Goal: Task Accomplishment & Management: Manage account settings

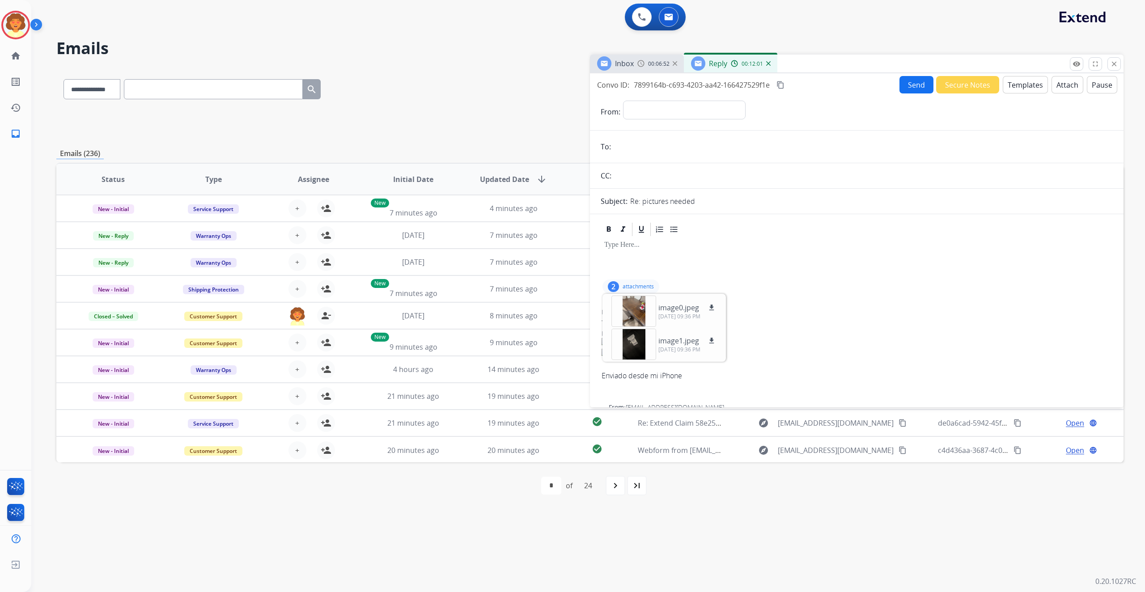
select select "**********"
select select
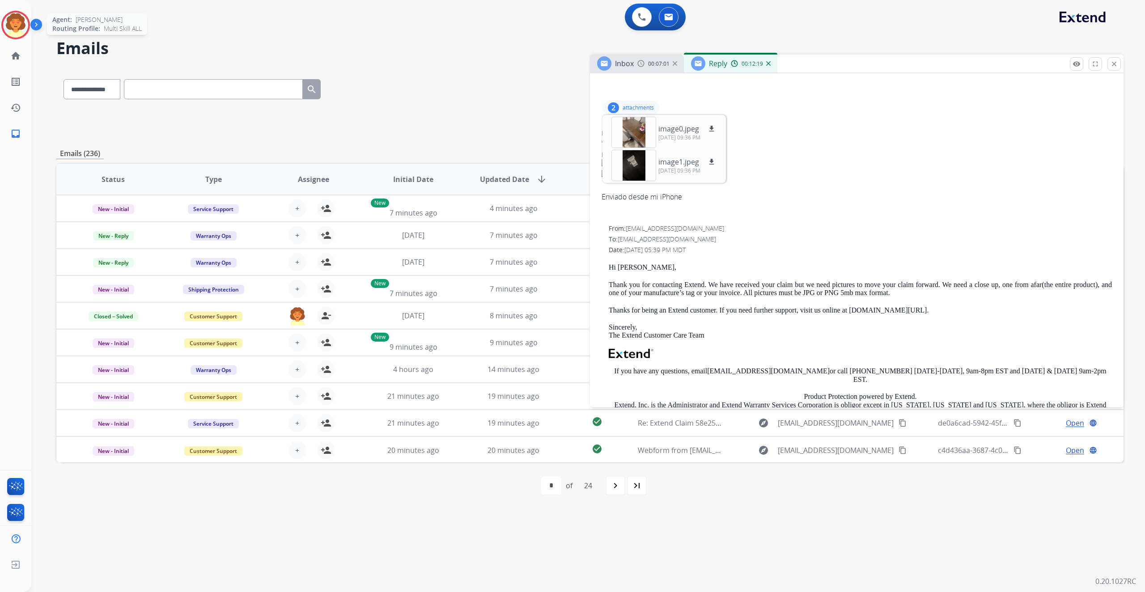
click at [19, 38] on img at bounding box center [15, 25] width 25 height 25
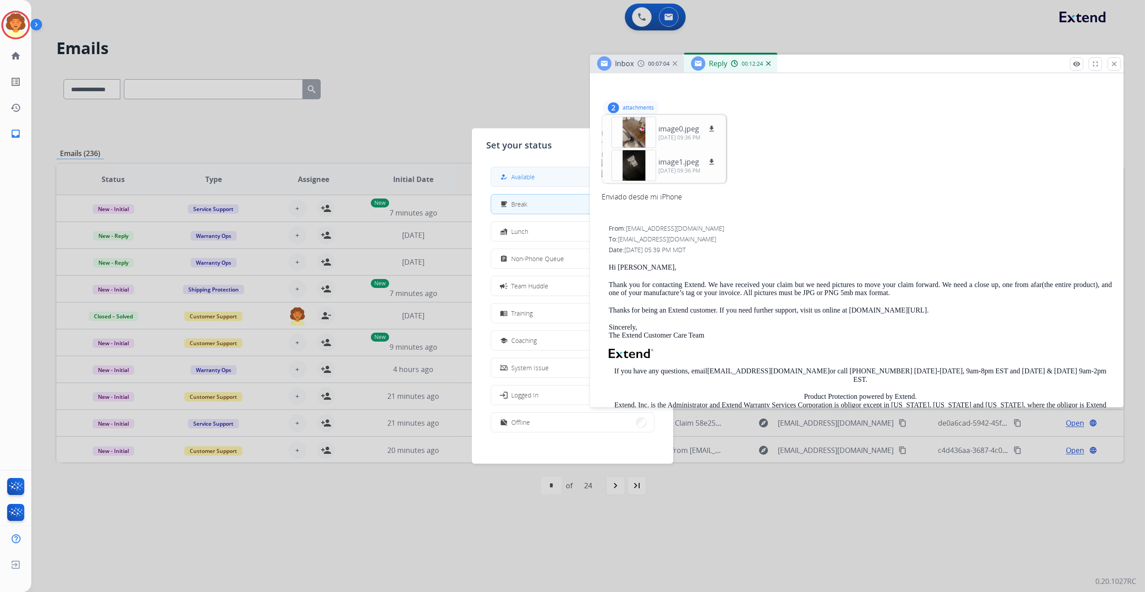
click at [552, 186] on button "how_to_reg Available" at bounding box center [572, 176] width 163 height 19
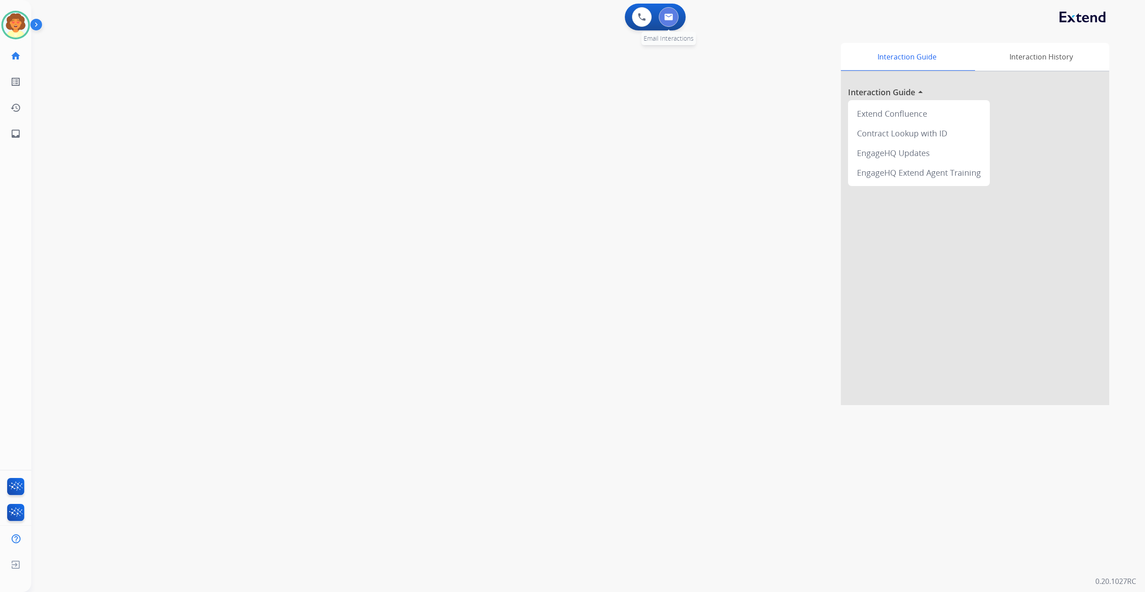
click at [666, 21] on img at bounding box center [668, 16] width 9 height 7
select select "**********"
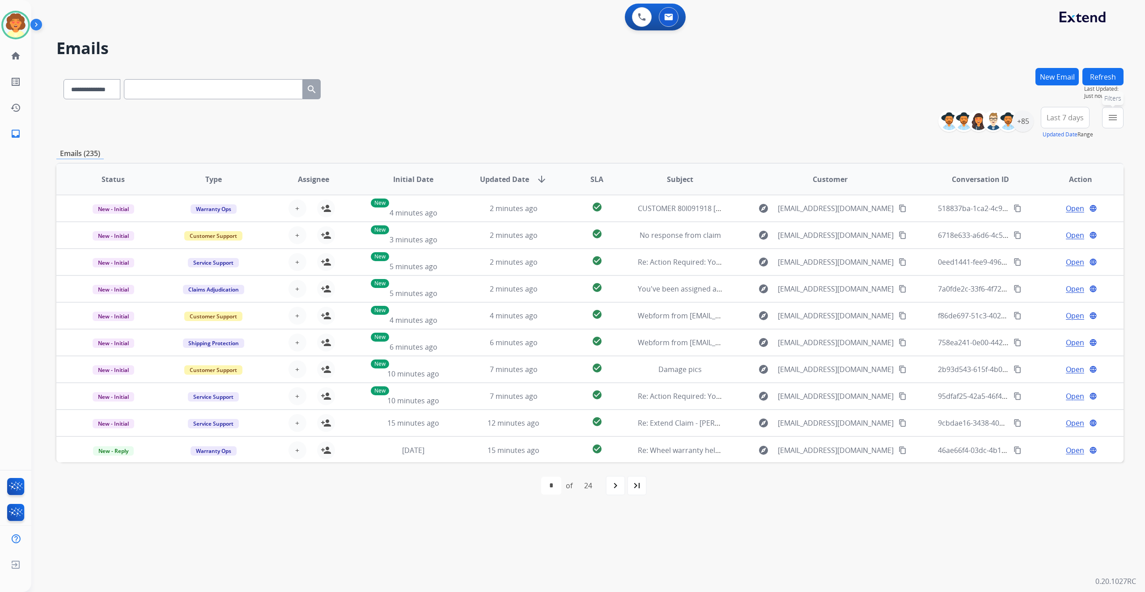
click at [1108, 123] on mat-icon "menu" at bounding box center [1113, 117] width 11 height 11
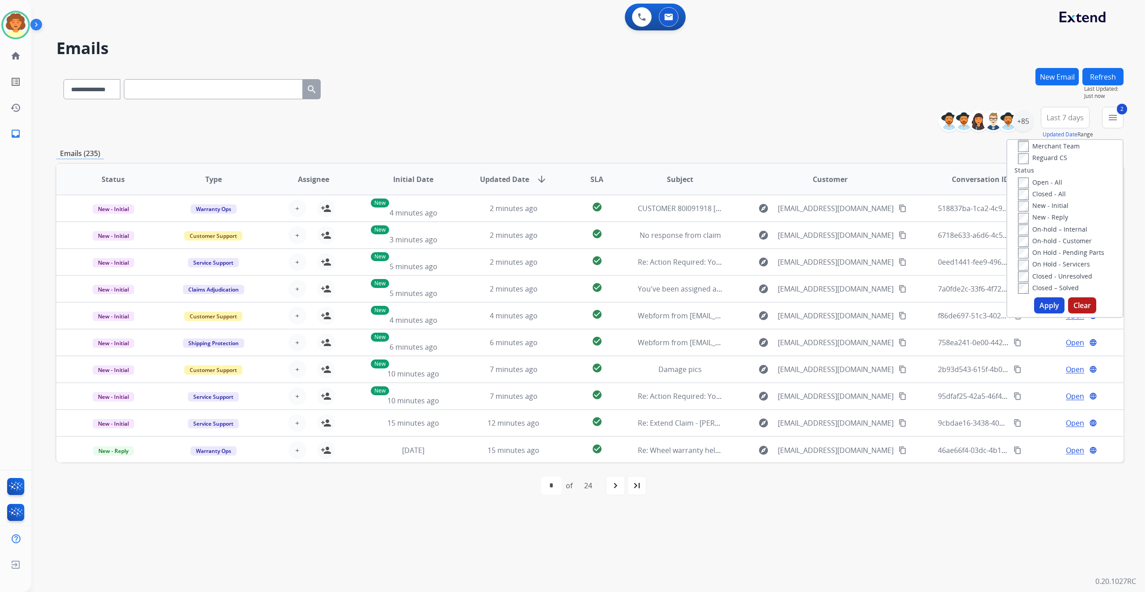
scroll to position [119, 0]
click at [1034, 314] on button "Apply" at bounding box center [1049, 305] width 30 height 16
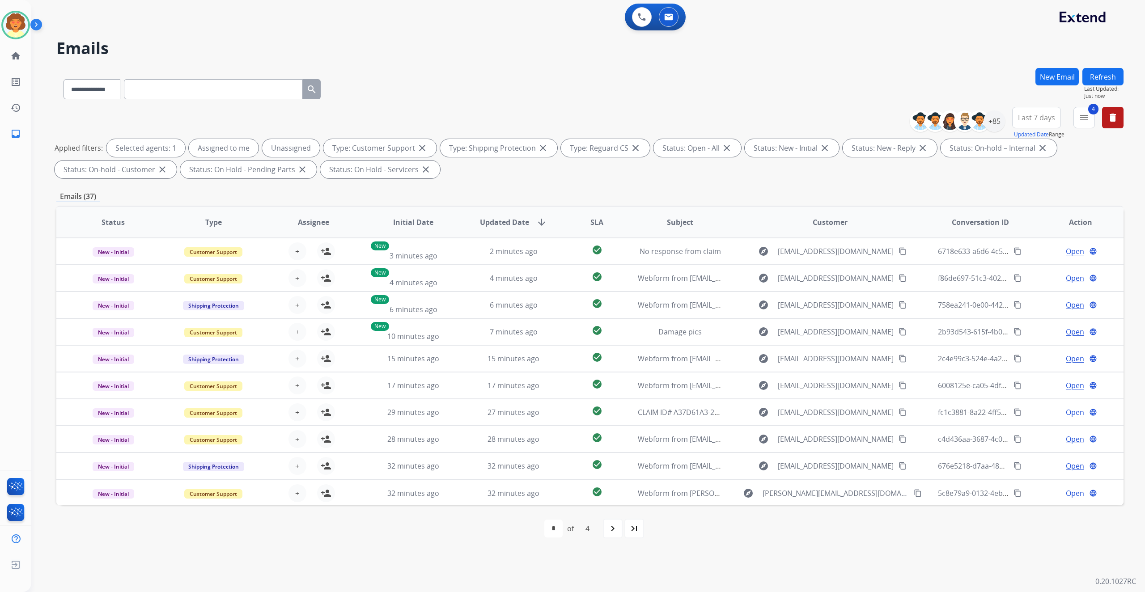
click at [1018, 119] on span "Last 7 days" at bounding box center [1036, 118] width 37 height 4
click at [1009, 233] on div "Last 90 days" at bounding box center [1033, 226] width 49 height 13
click at [984, 132] on div "+140" at bounding box center [994, 120] width 21 height 21
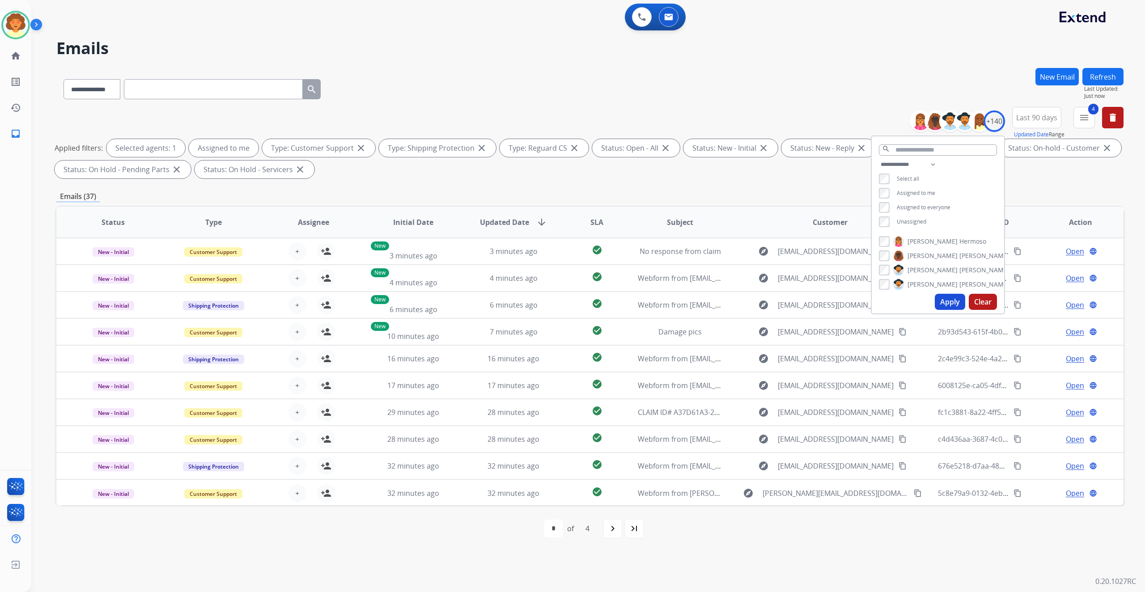
click at [935, 310] on button "Apply" at bounding box center [950, 302] width 30 height 16
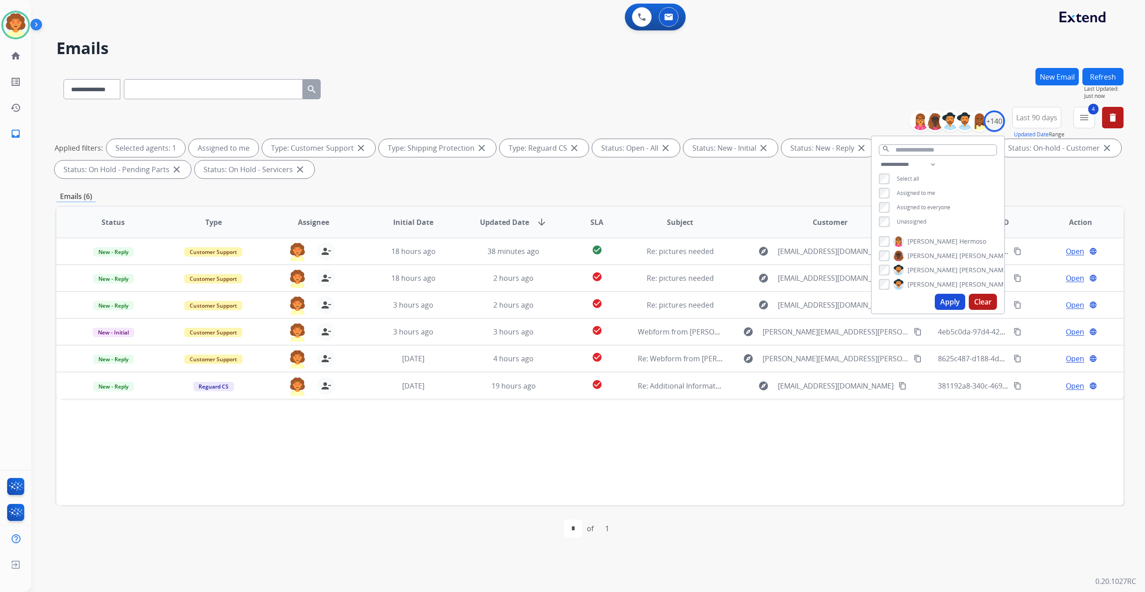
click at [801, 506] on div "Status Type Assignee Initial Date Updated Date arrow_downward SLA Subject Custo…" at bounding box center [589, 356] width 1067 height 300
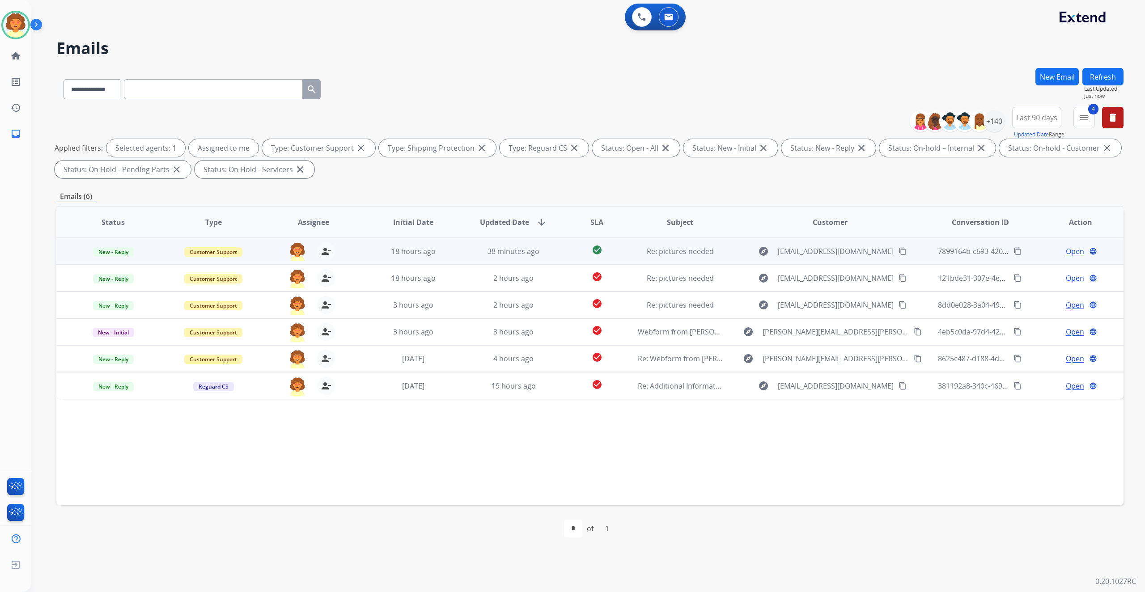
click at [1066, 257] on span "Open" at bounding box center [1075, 251] width 18 height 11
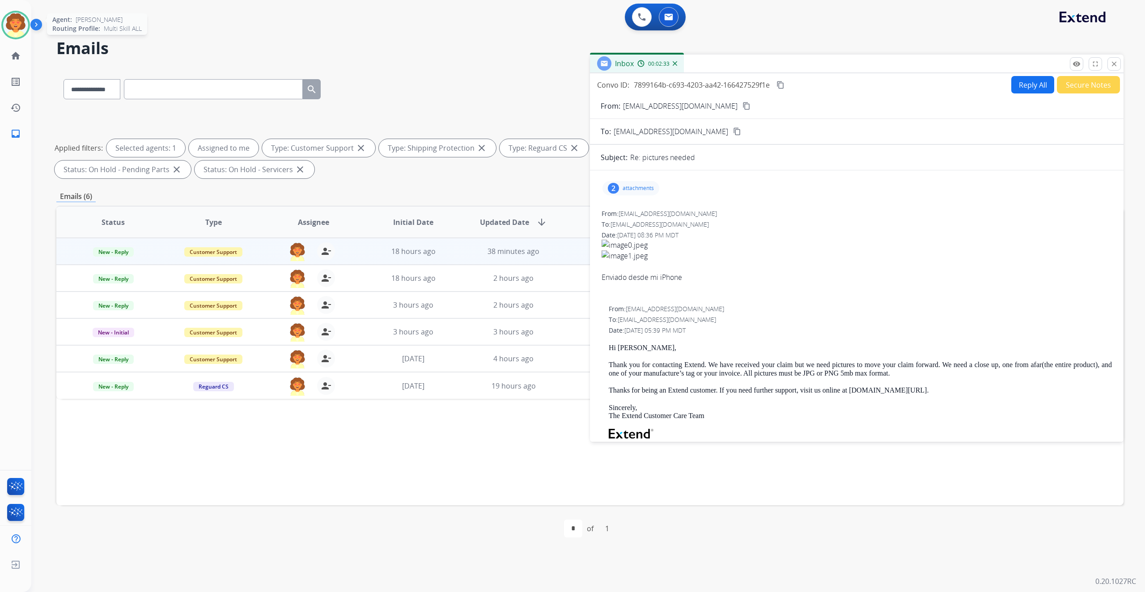
click at [11, 38] on img at bounding box center [15, 25] width 25 height 25
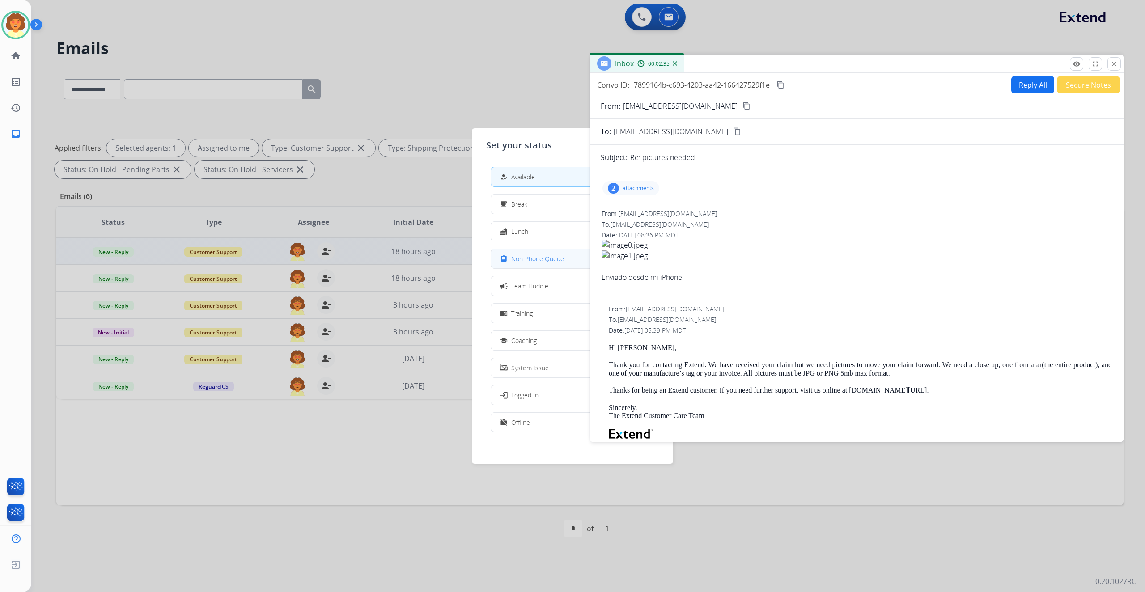
click at [527, 263] on span "Non-Phone Queue" at bounding box center [537, 258] width 53 height 9
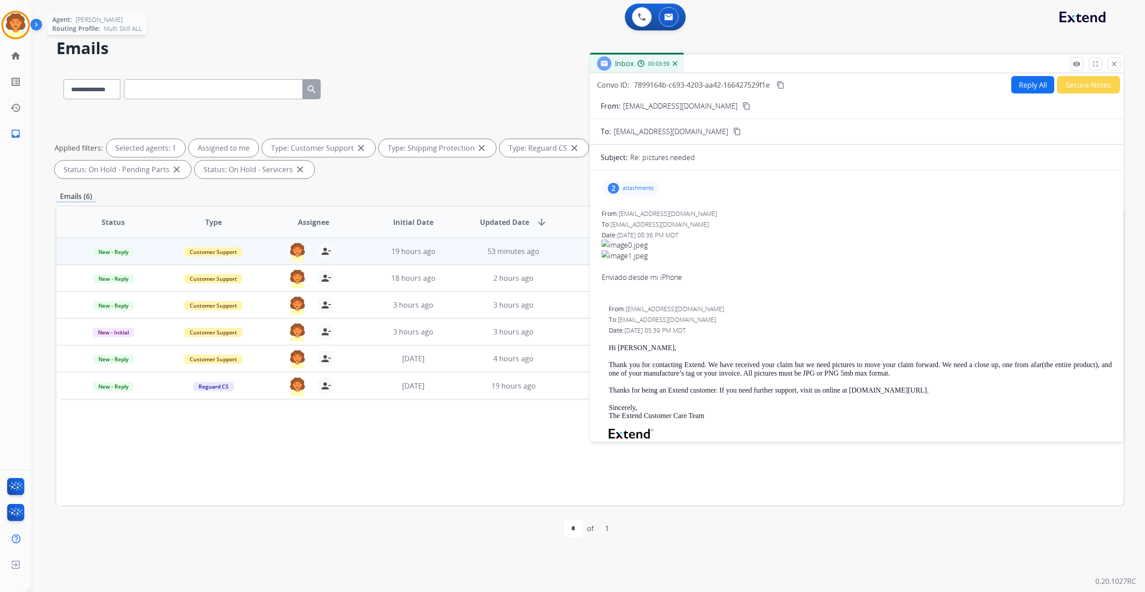
click at [19, 38] on img at bounding box center [15, 25] width 25 height 25
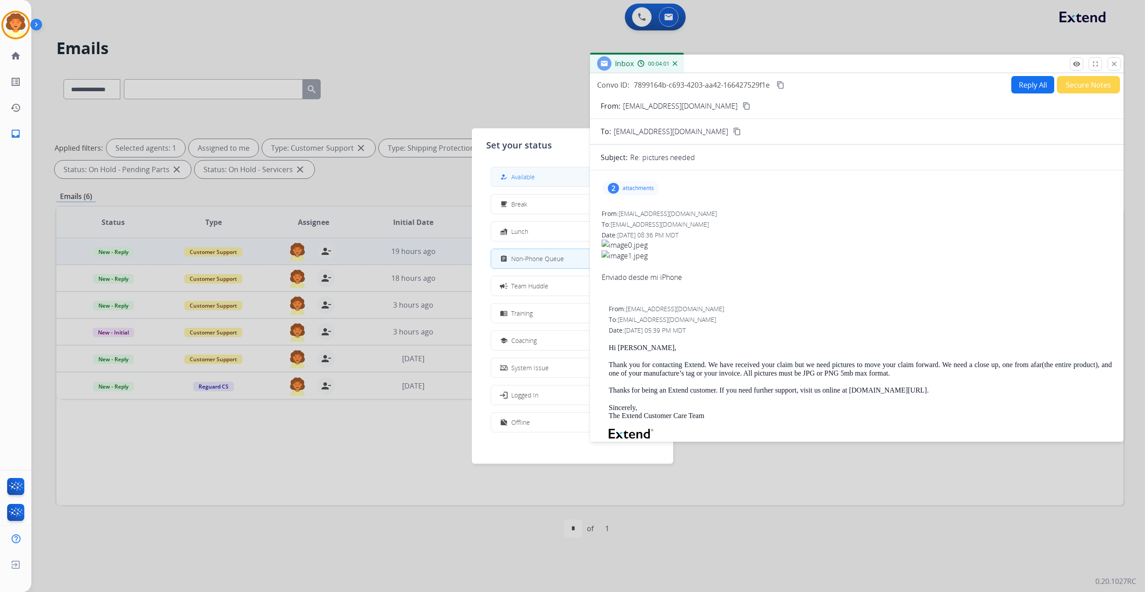
click at [531, 182] on span "Available" at bounding box center [523, 176] width 24 height 9
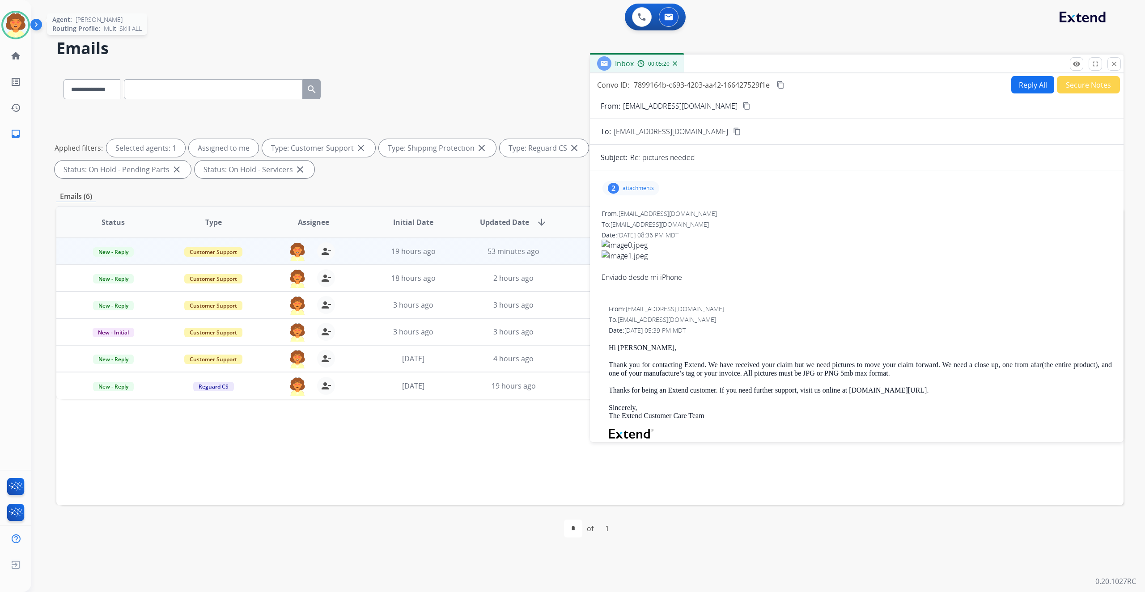
click at [16, 30] on img at bounding box center [15, 25] width 25 height 25
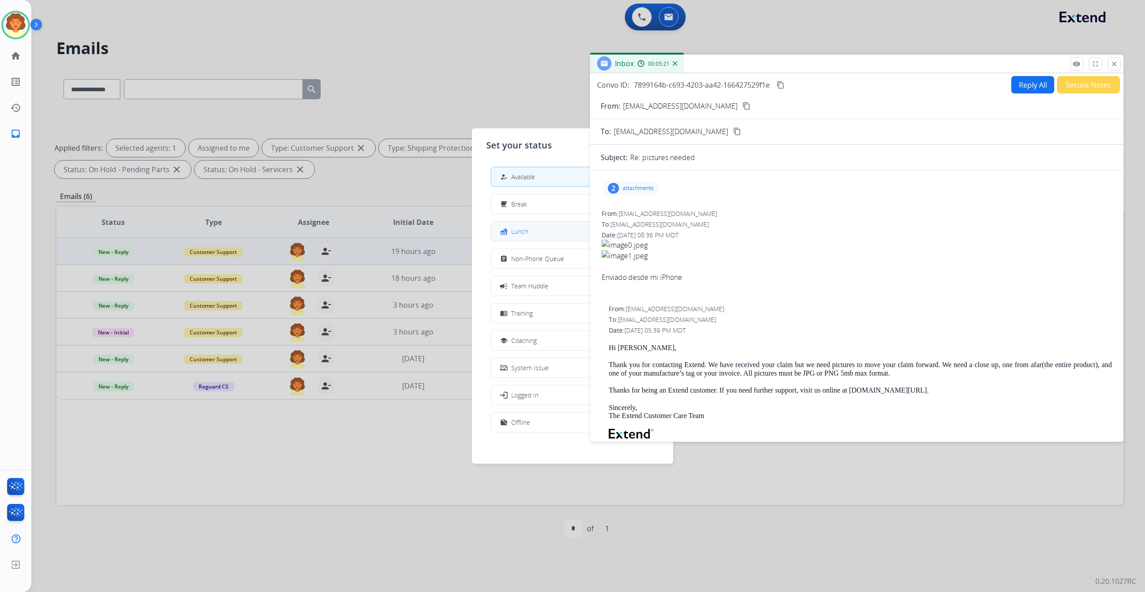
click at [508, 235] on mat-icon "fastfood" at bounding box center [504, 232] width 8 height 8
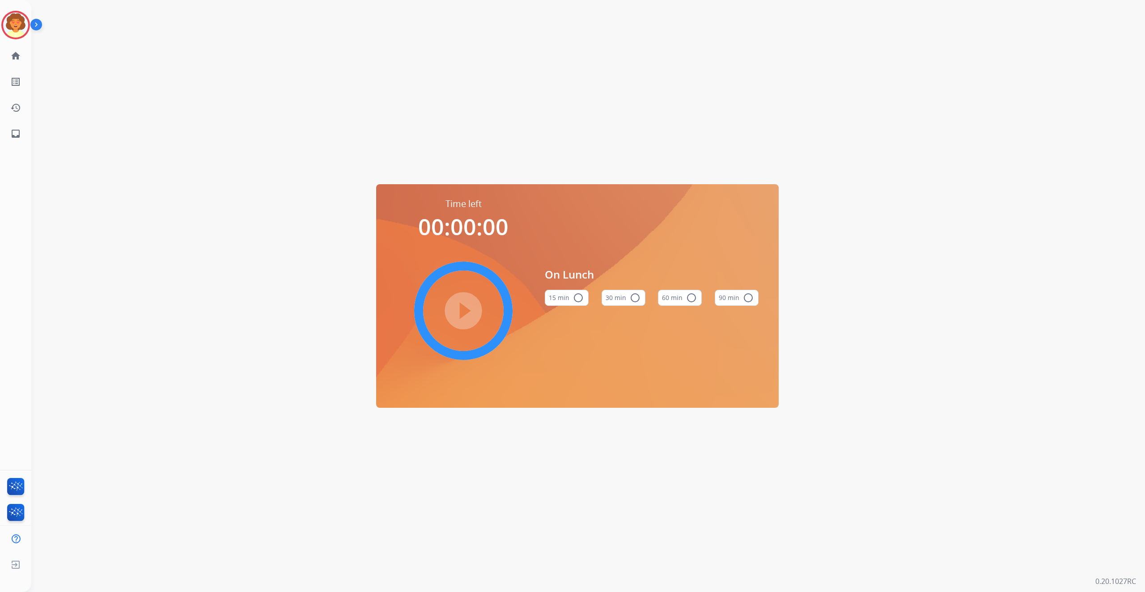
click at [674, 294] on button "60 min radio_button_unchecked" at bounding box center [680, 298] width 44 height 16
click at [458, 311] on mat-icon "play_circle_filled" at bounding box center [463, 311] width 11 height 11
